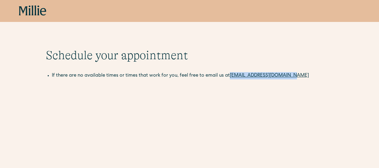
drag, startPoint x: 284, startPoint y: 74, endPoint x: 228, endPoint y: 74, distance: 55.5
click at [228, 74] on li "If there are no available times or times that work for you, feel free to email …" at bounding box center [193, 75] width 282 height 7
copy link "[EMAIL_ADDRESS][DOMAIN_NAME]"
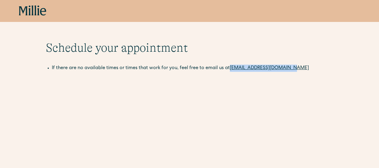
click at [29, 13] on icon at bounding box center [33, 10] width 28 height 11
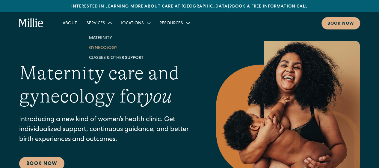
click at [101, 45] on link "Gynecology" at bounding box center [116, 48] width 64 height 10
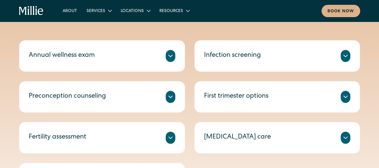
scroll to position [267, 0]
click at [99, 96] on div "Preconception counseling" at bounding box center [67, 97] width 77 height 10
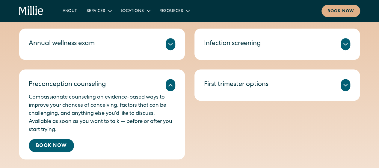
scroll to position [279, 0]
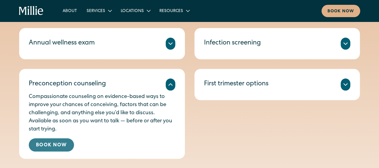
click at [43, 143] on link "Book Now" at bounding box center [51, 144] width 45 height 13
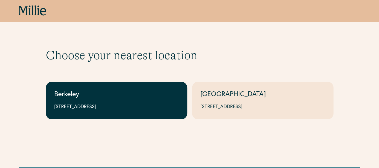
click at [83, 101] on link "Berkeley 2999 Regent St, Suite 524, Berkeley, CA 94705" at bounding box center [117, 100] width 142 height 37
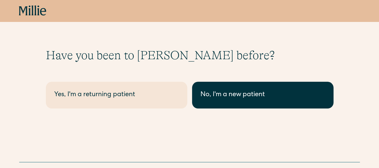
click at [234, 101] on link "No, I'm a new patient" at bounding box center [263, 95] width 142 height 27
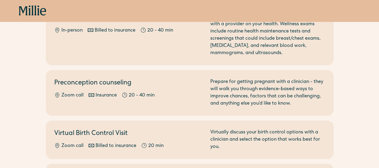
scroll to position [79, 0]
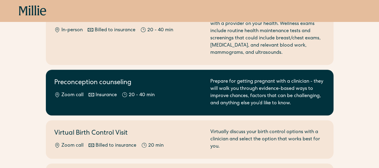
click at [156, 88] on h2 "Preconception counseling" at bounding box center [128, 83] width 149 height 10
